Goal: Browse casually: Explore the website without a specific task or goal

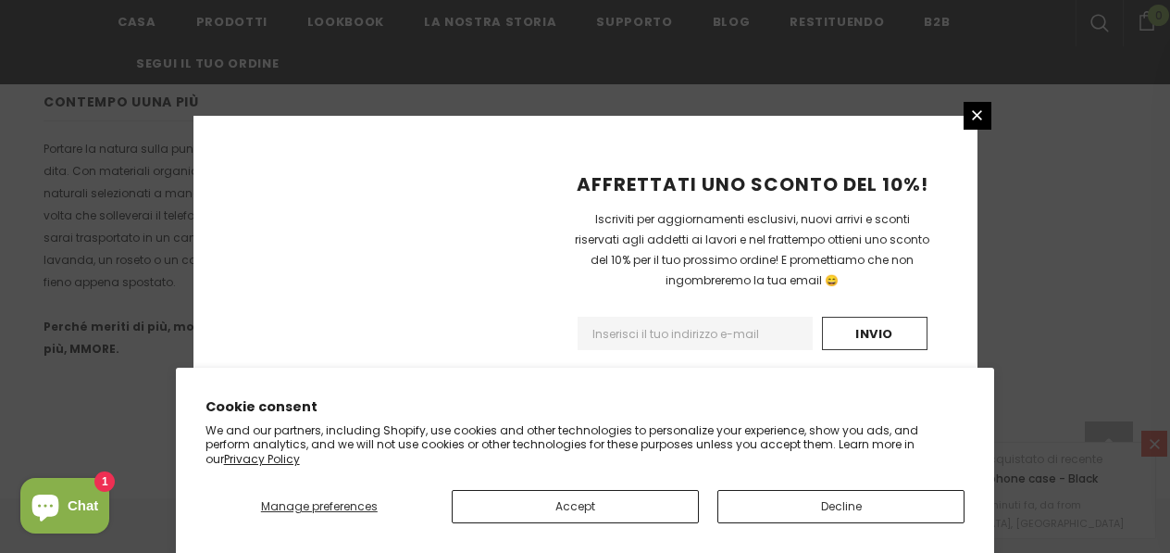
scroll to position [1383, 0]
